Goal: Information Seeking & Learning: Learn about a topic

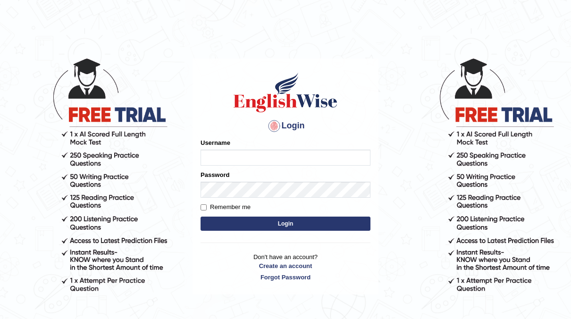
type input "neyam"
click at [261, 222] on button "Login" at bounding box center [285, 223] width 170 height 14
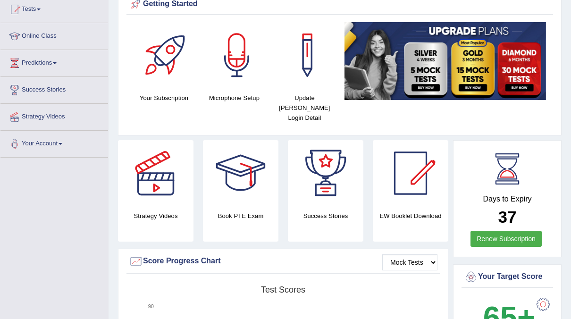
scroll to position [107, 0]
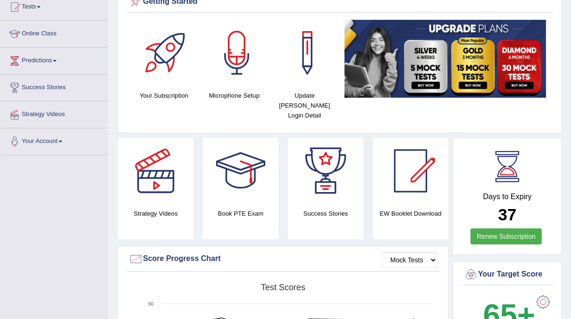
click at [229, 158] on div at bounding box center [240, 171] width 66 height 66
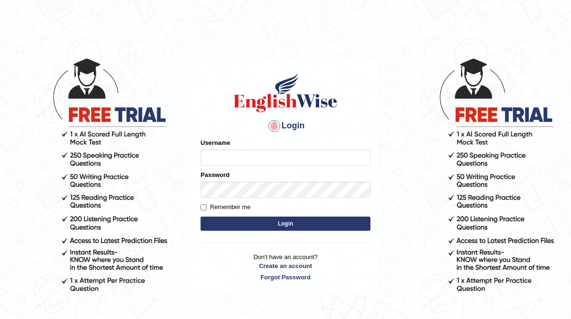
type input "neyam"
click at [287, 222] on button "Login" at bounding box center [285, 223] width 170 height 14
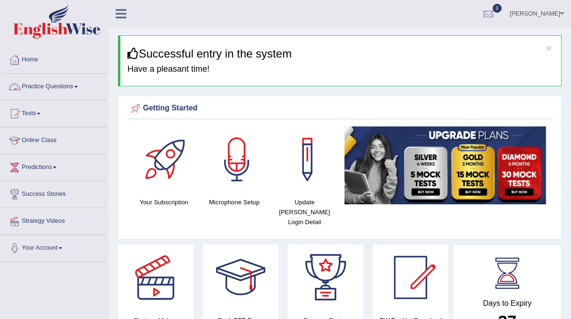
click at [65, 90] on link "Practice Questions" at bounding box center [54, 86] width 108 height 24
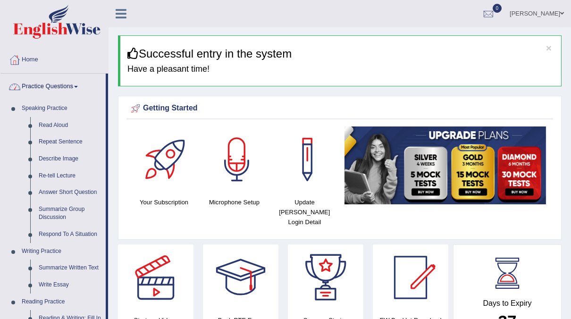
click at [66, 93] on link "Practice Questions" at bounding box center [52, 86] width 105 height 24
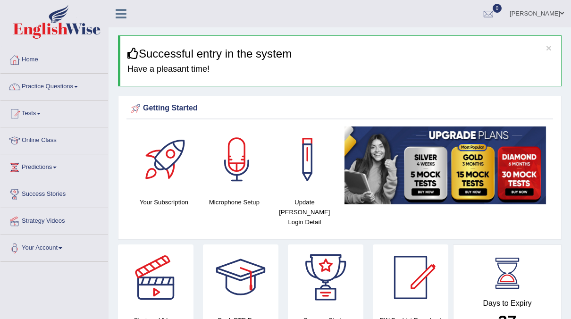
click at [39, 91] on link "Practice Questions" at bounding box center [54, 86] width 108 height 24
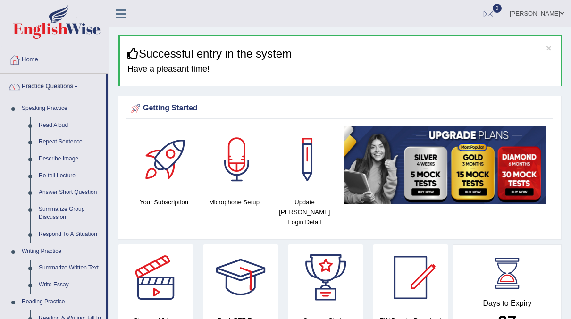
click at [54, 11] on img at bounding box center [56, 22] width 87 height 34
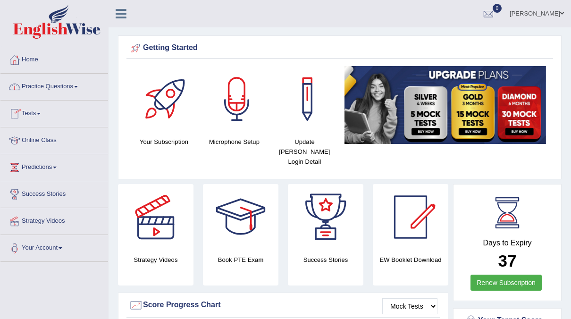
click at [53, 83] on link "Practice Questions" at bounding box center [54, 86] width 108 height 24
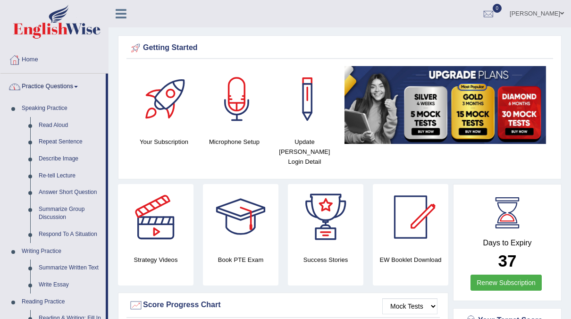
click at [35, 59] on link "Home" at bounding box center [54, 59] width 108 height 24
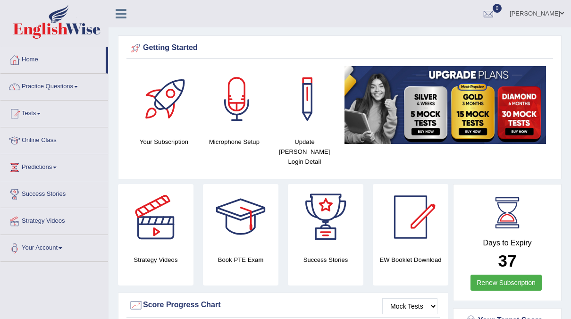
click at [25, 61] on link "Home" at bounding box center [52, 59] width 105 height 24
click at [557, 13] on link "[PERSON_NAME]" at bounding box center [536, 12] width 68 height 25
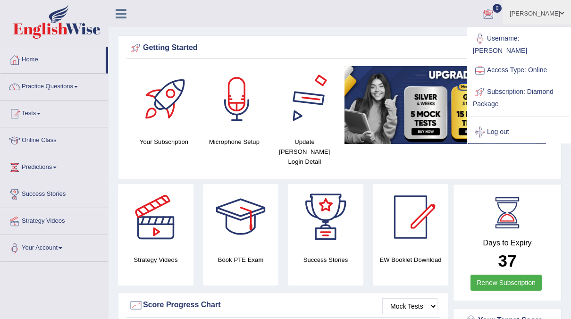
click at [338, 91] on div at bounding box center [307, 99] width 66 height 66
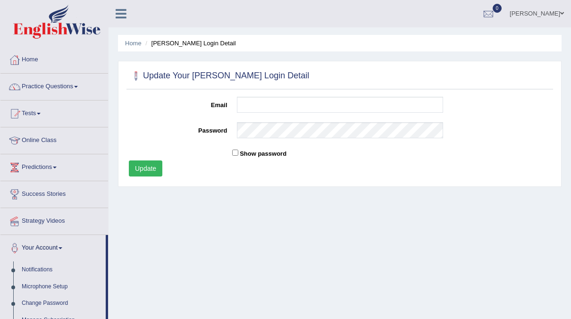
click at [35, 62] on link "Home" at bounding box center [54, 59] width 108 height 24
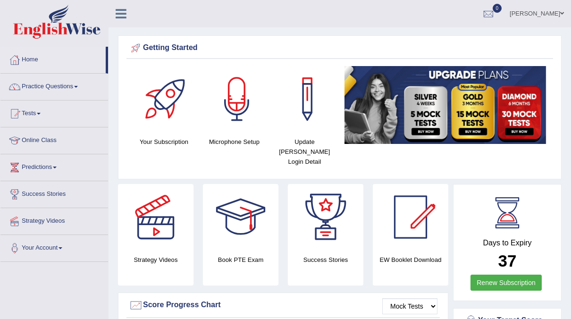
click at [546, 11] on link "naimo" at bounding box center [536, 12] width 68 height 25
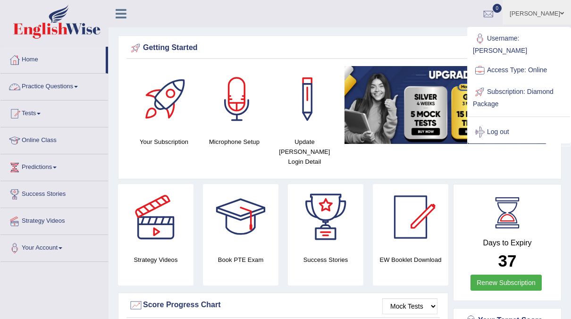
click at [78, 86] on span at bounding box center [76, 87] width 4 height 2
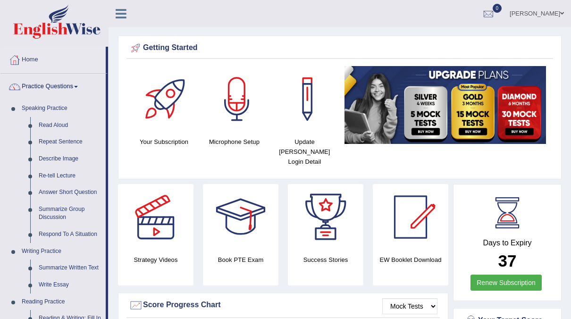
click at [124, 19] on icon at bounding box center [121, 14] width 11 height 12
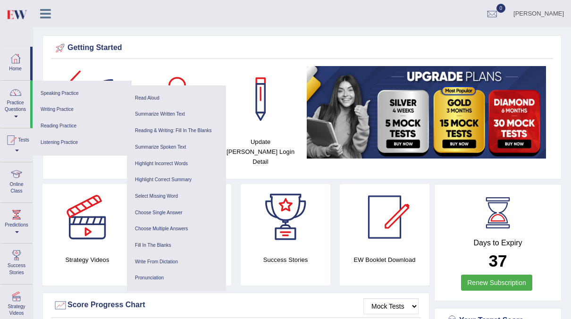
click at [256, 167] on div "Getting Started Your Subscription Microphone Setup Update Pearson Login Detail ×" at bounding box center [301, 107] width 519 height 144
click at [254, 166] on div "Getting Started Your Subscription Microphone Setup Update Pearson Login Detail ×" at bounding box center [301, 107] width 519 height 144
click at [44, 223] on link at bounding box center [87, 217] width 90 height 66
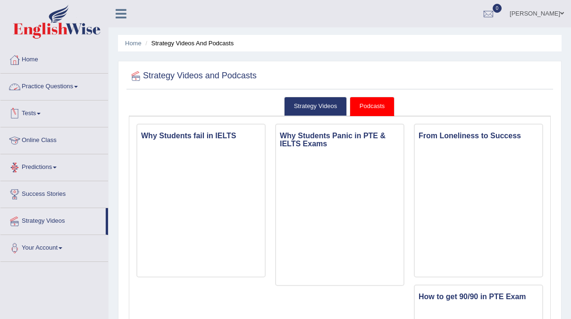
click at [77, 92] on link "Practice Questions" at bounding box center [54, 86] width 108 height 24
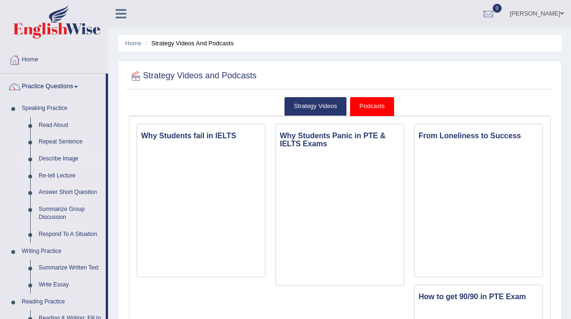
click at [60, 155] on link "Describe Image" at bounding box center [69, 158] width 71 height 17
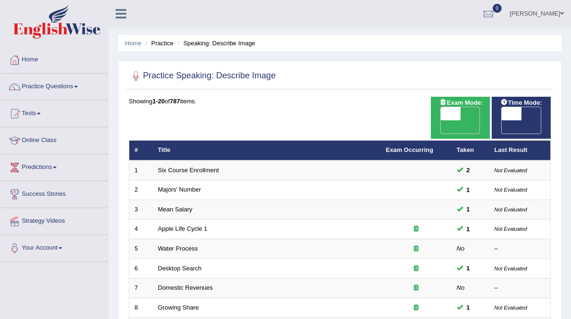
click at [502, 120] on span "OFF" at bounding box center [492, 126] width 20 height 13
checkbox input "true"
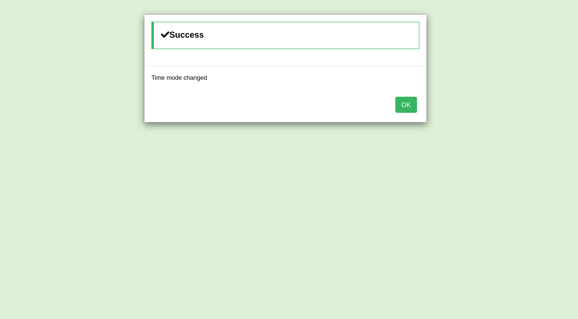
click at [412, 111] on button "OK" at bounding box center [406, 105] width 22 height 16
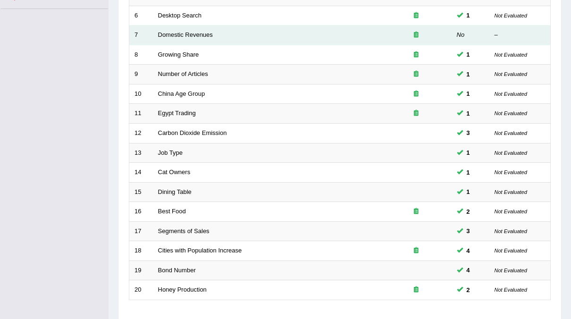
scroll to position [301, 0]
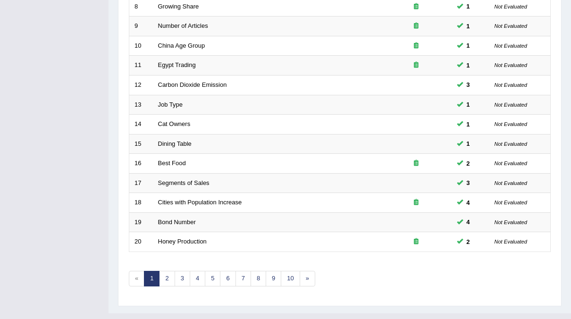
click at [168, 268] on div "Showing 1-20 of 787 items. # Title Exam Occurring Taken Last Result 1 Six Cours…" at bounding box center [340, 47] width 422 height 502
click at [171, 271] on link "2" at bounding box center [167, 279] width 16 height 16
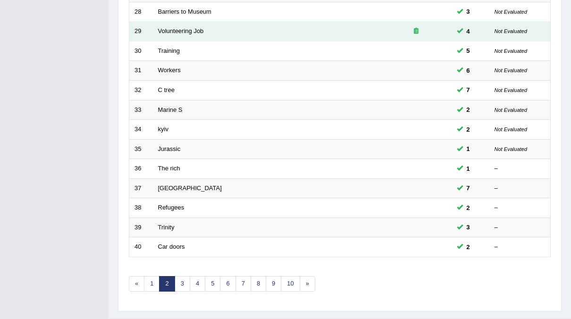
scroll to position [301, 0]
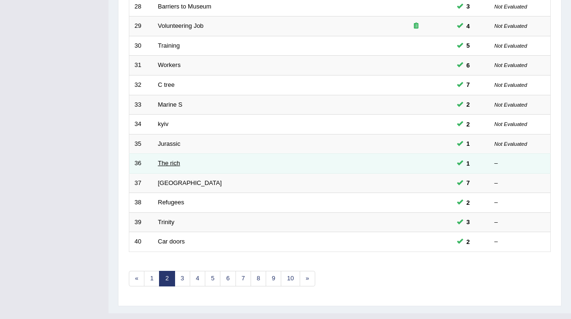
click at [170, 159] on link "The rich" at bounding box center [169, 162] width 22 height 7
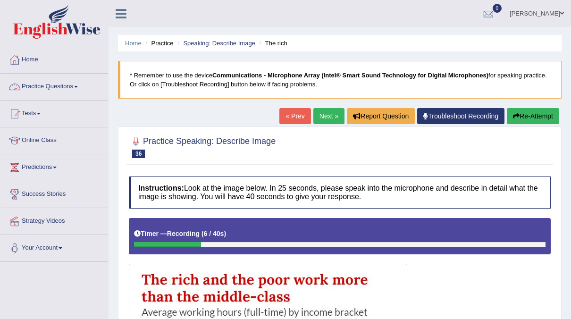
click at [75, 88] on link "Practice Questions" at bounding box center [54, 86] width 108 height 24
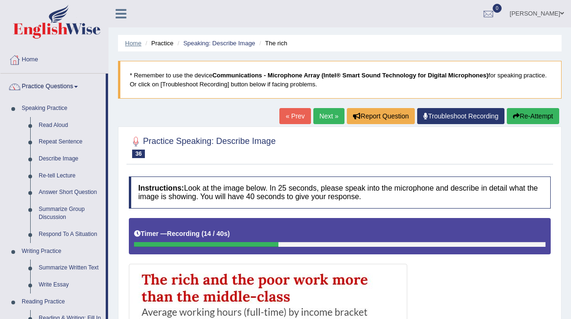
click at [134, 41] on link "Home" at bounding box center [133, 43] width 17 height 7
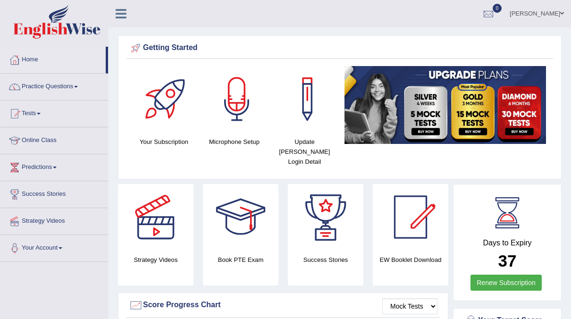
click at [72, 81] on link "Practice Questions" at bounding box center [54, 86] width 108 height 24
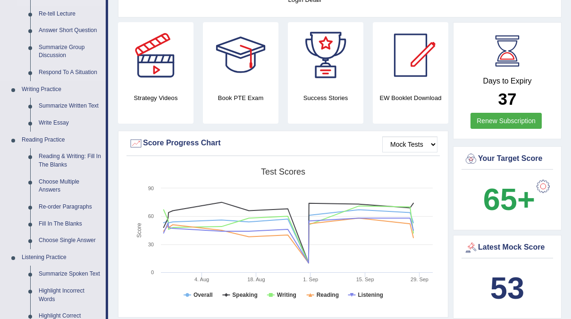
scroll to position [162, 0]
click at [60, 159] on link "Reading & Writing: Fill In The Blanks" at bounding box center [69, 160] width 71 height 25
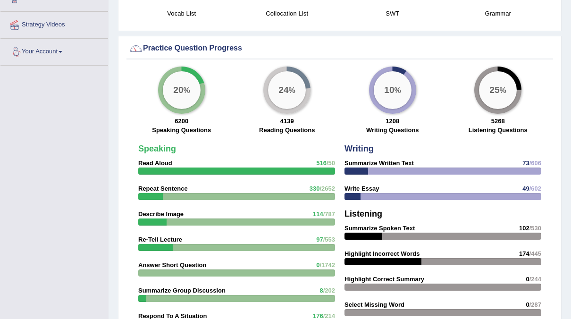
scroll to position [665, 0]
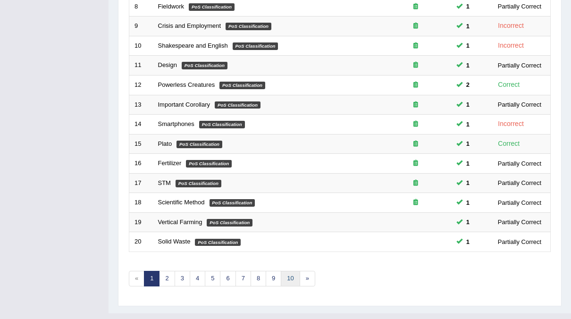
click at [290, 271] on link "10" at bounding box center [290, 279] width 19 height 16
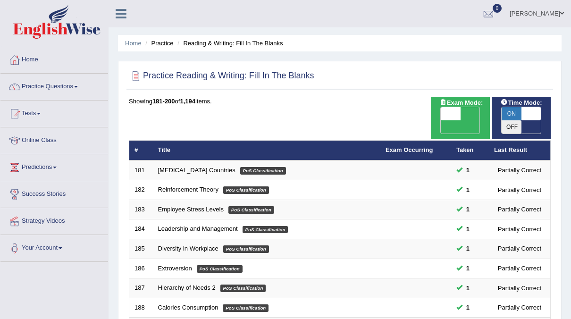
click at [550, 15] on link "[PERSON_NAME]" at bounding box center [536, 12] width 68 height 25
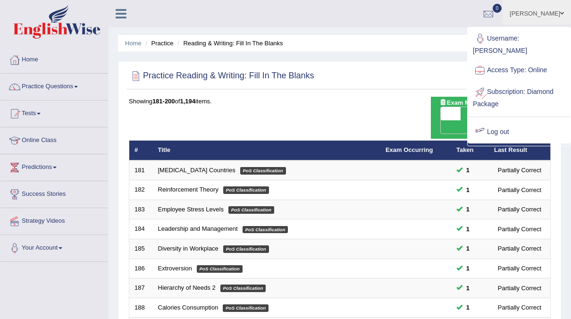
click at [487, 127] on link "Log out" at bounding box center [519, 132] width 102 height 22
